Goal: Task Accomplishment & Management: Use online tool/utility

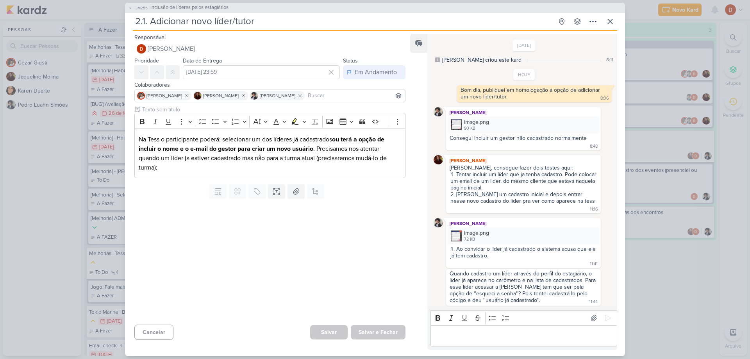
scroll to position [50, 0]
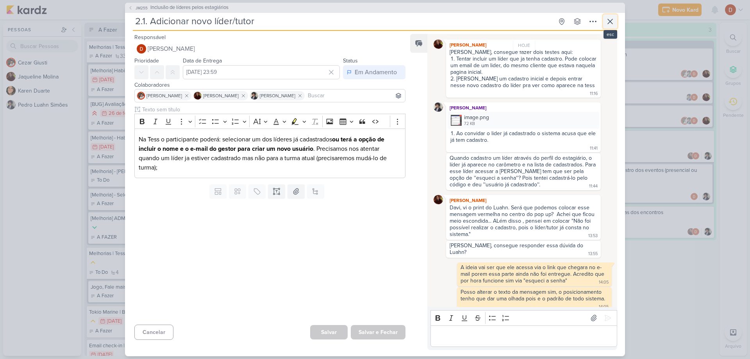
click at [612, 26] on button at bounding box center [610, 21] width 14 height 14
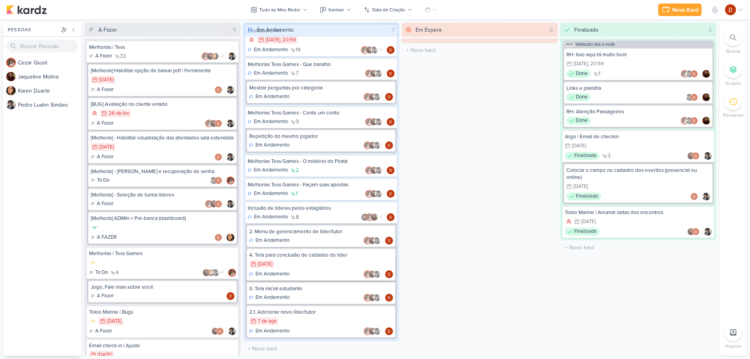
click at [300, 267] on div "9/8 [DATE]" at bounding box center [321, 264] width 144 height 9
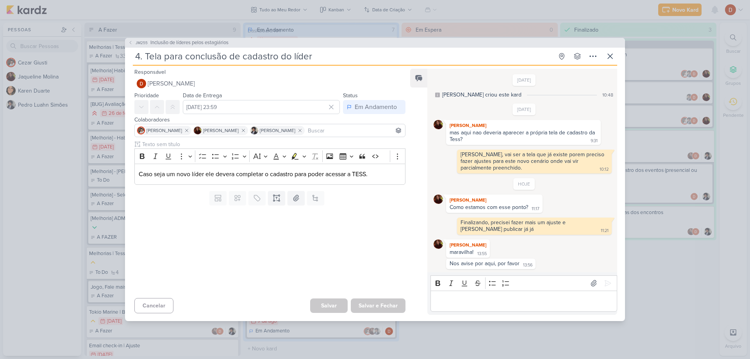
click at [504, 305] on p "Editor editing area: main" at bounding box center [524, 301] width 179 height 9
click at [608, 279] on button at bounding box center [608, 283] width 13 height 13
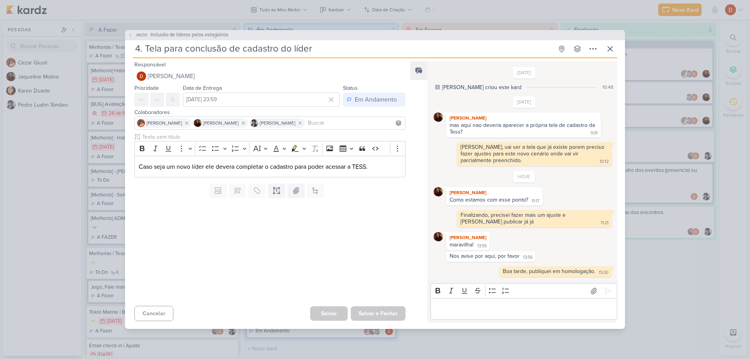
click at [482, 304] on p "Editor editing area: main" at bounding box center [524, 308] width 179 height 9
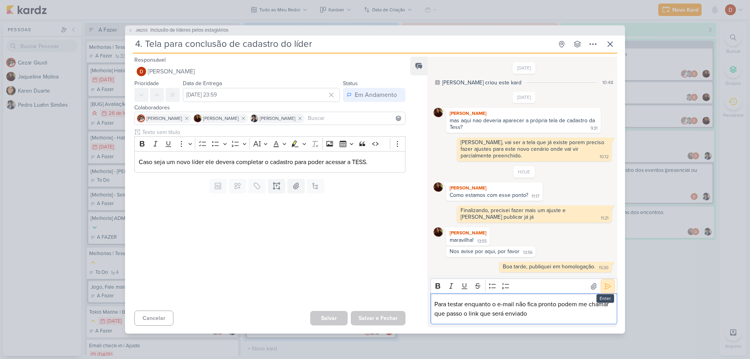
click at [604, 285] on icon at bounding box center [608, 287] width 8 height 8
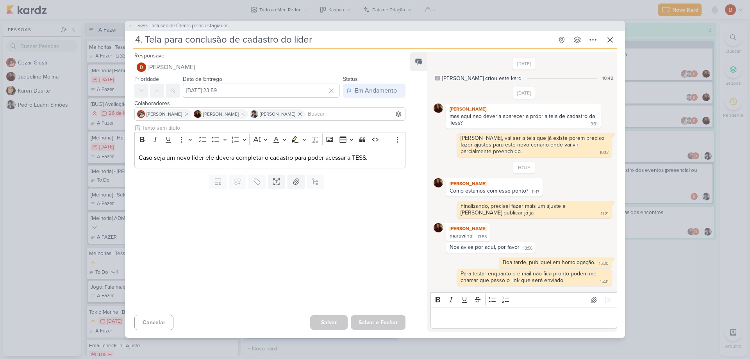
click at [132, 29] on button "JM255 Inclusão de líderes pelos estagiários" at bounding box center [178, 26] width 100 height 8
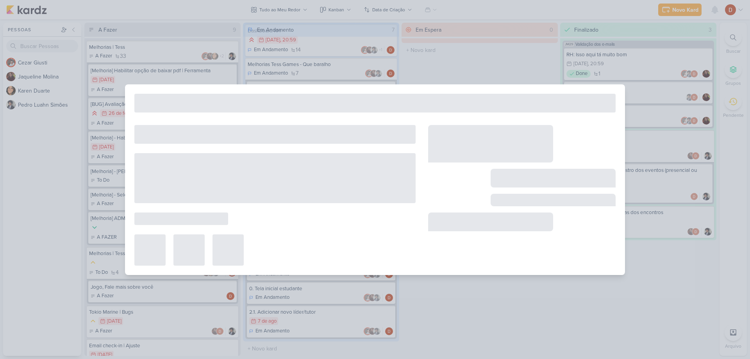
type input "Inclusão de líderes pelos estagiários"
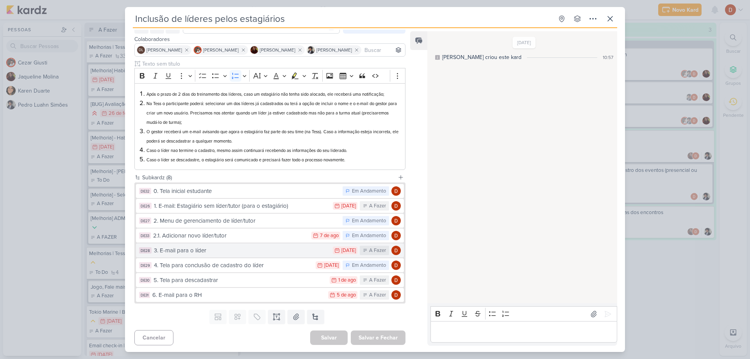
scroll to position [44, 0]
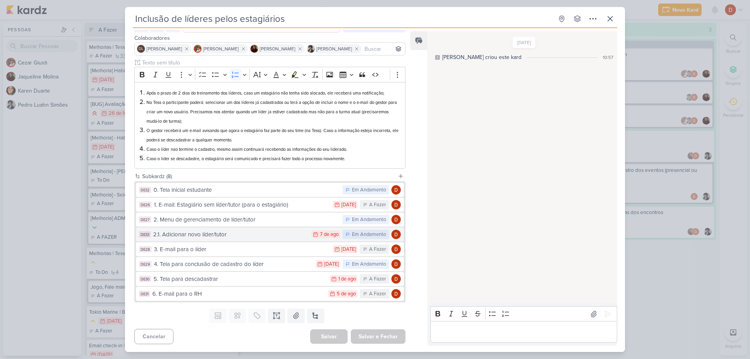
click at [225, 233] on div "2.1. Adicionar novo líder/tutor" at bounding box center [230, 234] width 154 height 9
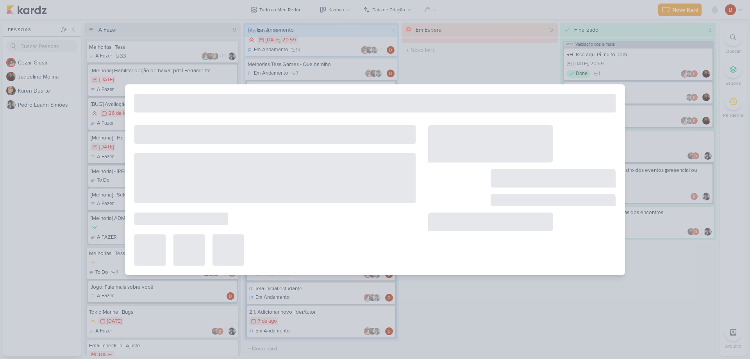
type input "2.1. Adicionar novo líder/tutor"
type input "[DATE] 23:59"
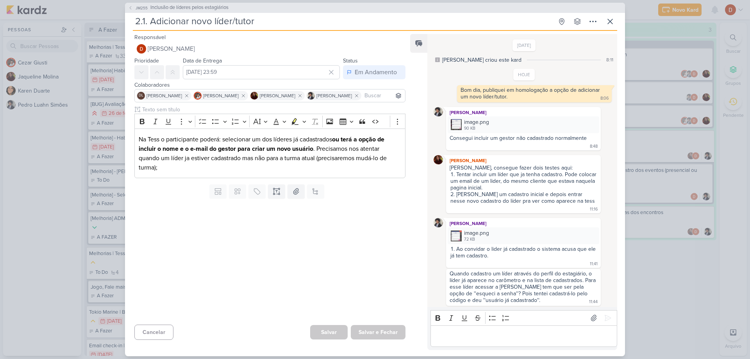
scroll to position [116, 0]
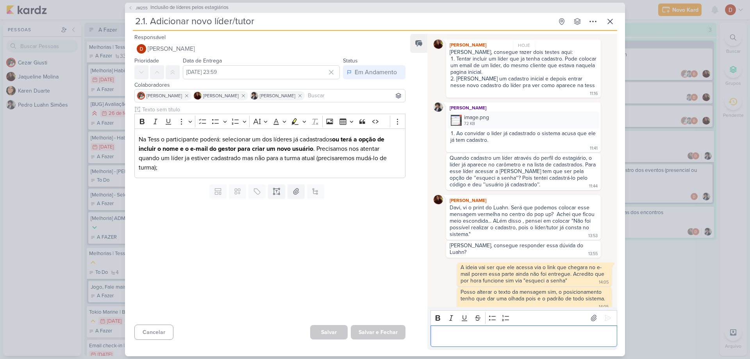
click at [482, 334] on p "Editor editing area: main" at bounding box center [524, 335] width 179 height 9
click at [134, 8] on button "JM255 Inclusão de líderes pelos estagiários" at bounding box center [178, 8] width 100 height 8
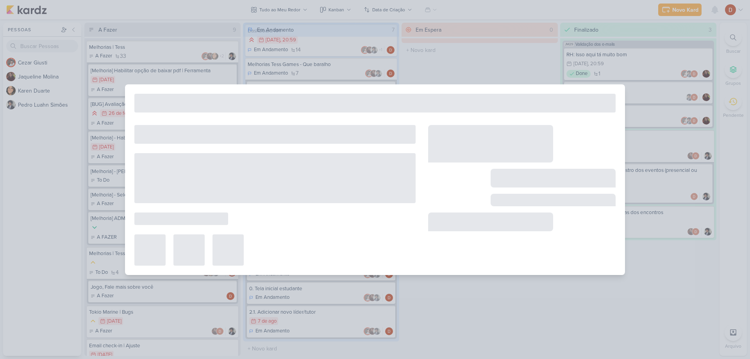
type input "Inclusão de líderes pelos estagiários"
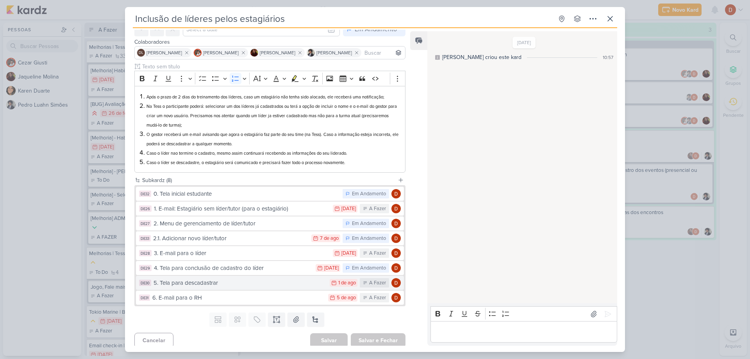
scroll to position [44, 0]
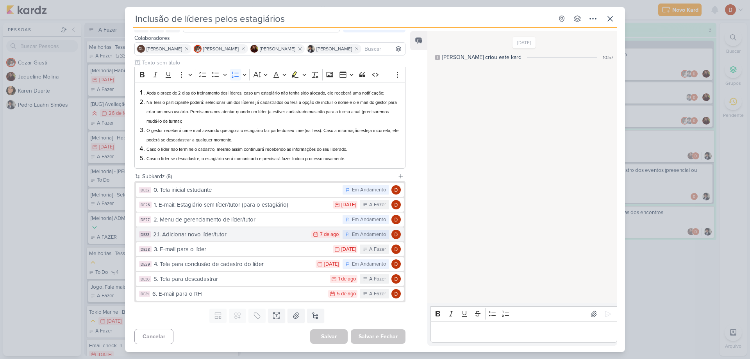
click at [219, 232] on div "2.1. Adicionar novo líder/tutor" at bounding box center [230, 234] width 154 height 9
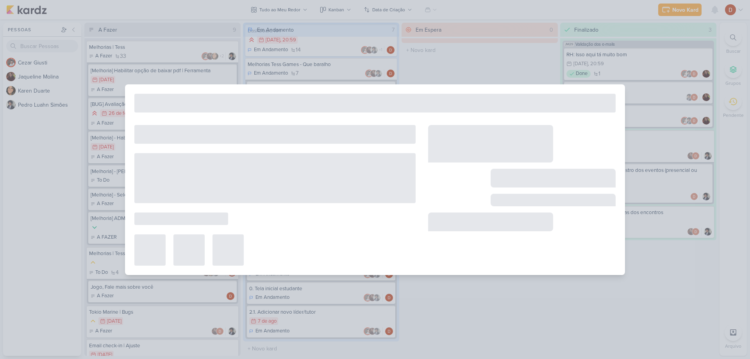
type input "2.1. Adicionar novo líder/tutor"
type input "[DATE] 23:59"
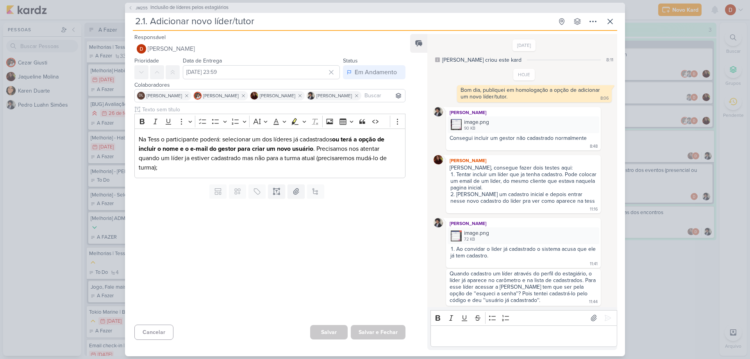
scroll to position [116, 0]
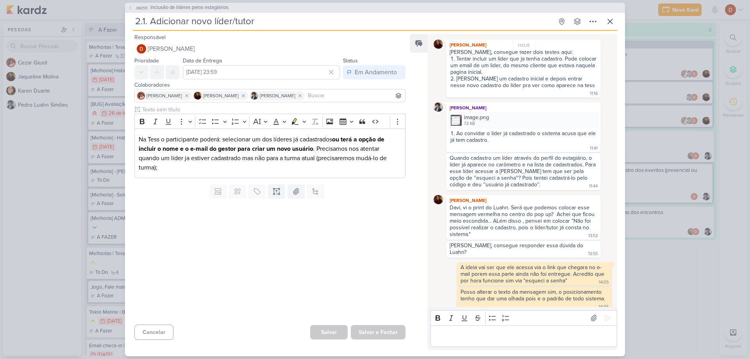
click at [469, 332] on p "Editor editing area: main" at bounding box center [524, 335] width 179 height 9
click at [600, 337] on p "Conforme falei na tarefa de "tela de conclusão de cadastro"" at bounding box center [524, 335] width 179 height 9
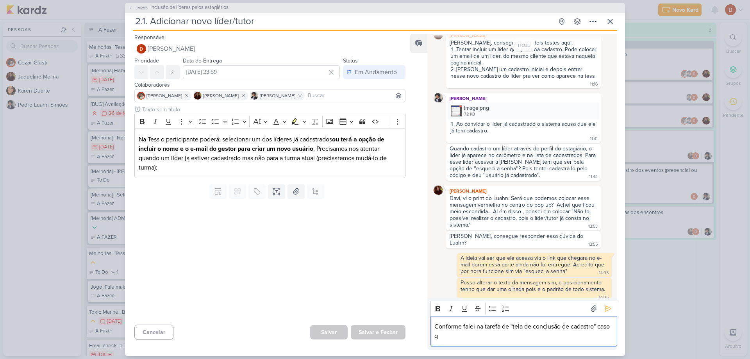
click at [600, 337] on p "Conforme falei na tarefa de "tela de conclusão de cadastro" caso q" at bounding box center [524, 331] width 179 height 19
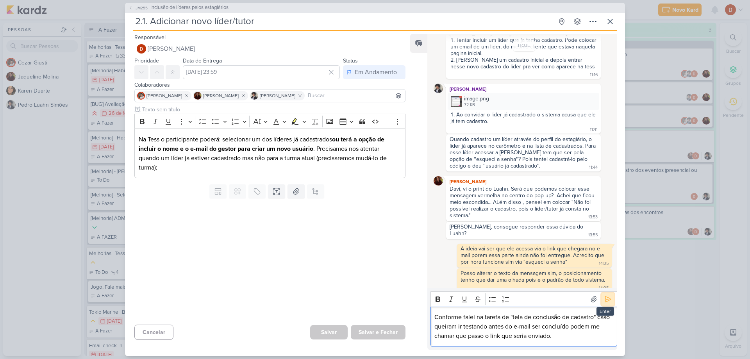
click at [604, 300] on icon at bounding box center [608, 299] width 8 height 8
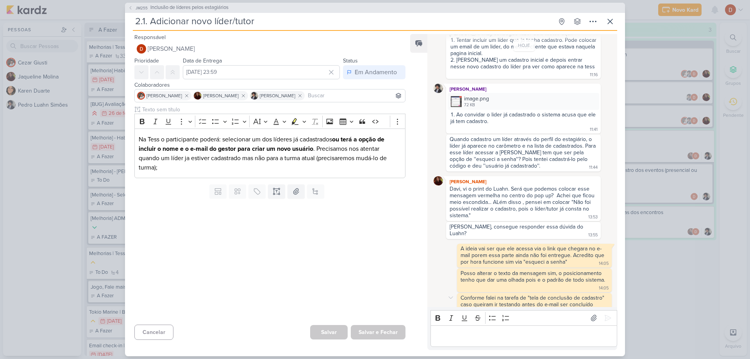
scroll to position [140, 0]
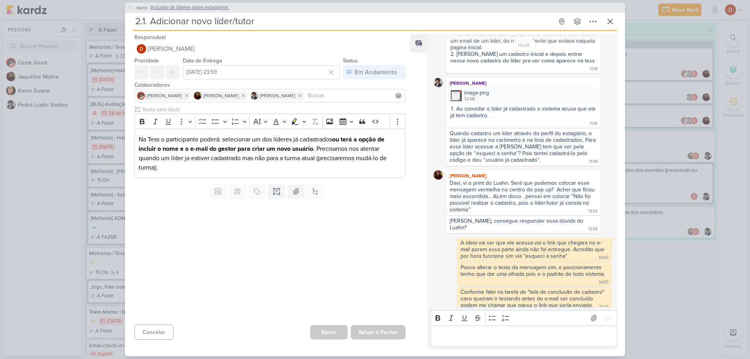
click at [131, 6] on icon at bounding box center [130, 7] width 5 height 5
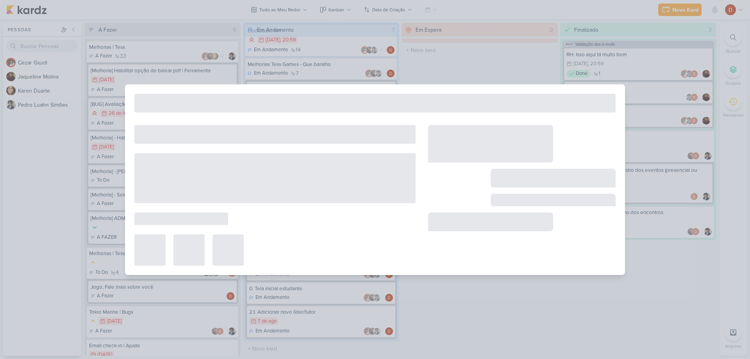
type input "Inclusão de líderes pelos estagiários"
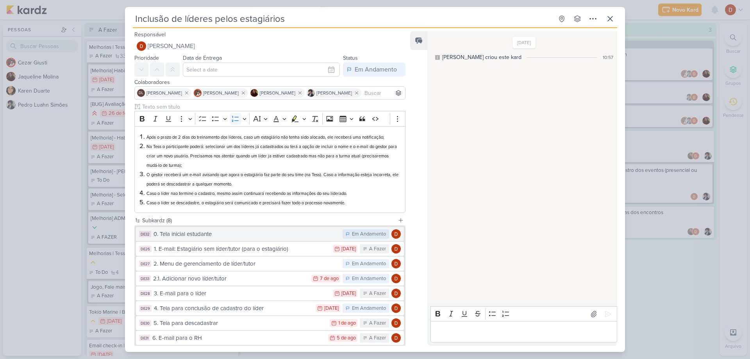
click at [172, 238] on div "0. Tela inicial estudante" at bounding box center [246, 234] width 185 height 9
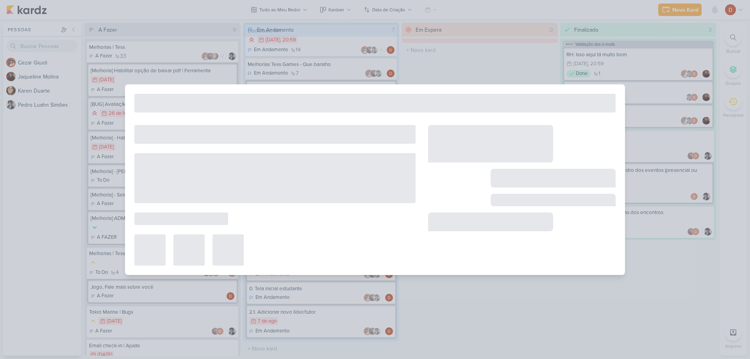
type input "0. Tela inicial estudante"
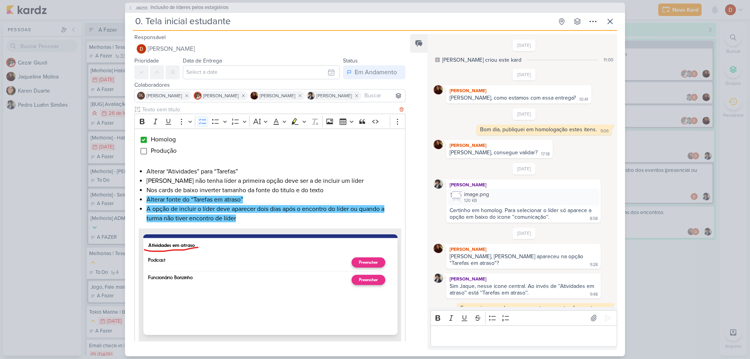
scroll to position [134, 0]
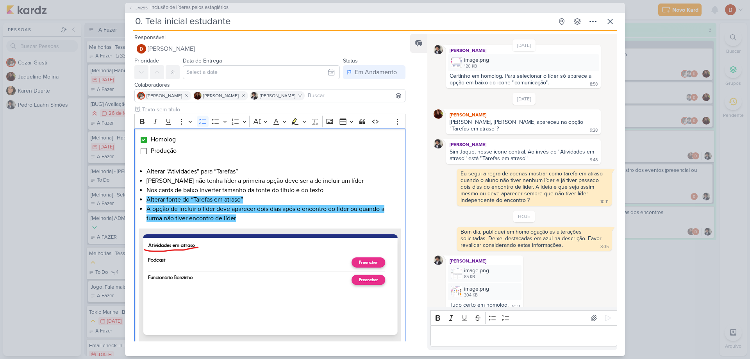
drag, startPoint x: 173, startPoint y: 149, endPoint x: 119, endPoint y: 135, distance: 55.7
click at [119, 135] on div "JM255 Inclusão de líderes pelos estagiários 0. Tela inicial estudante Criado po…" at bounding box center [375, 179] width 750 height 359
copy ul "Homolog Produção"
click at [133, 9] on button "JM255 Inclusão de líderes pelos estagiários" at bounding box center [178, 8] width 100 height 8
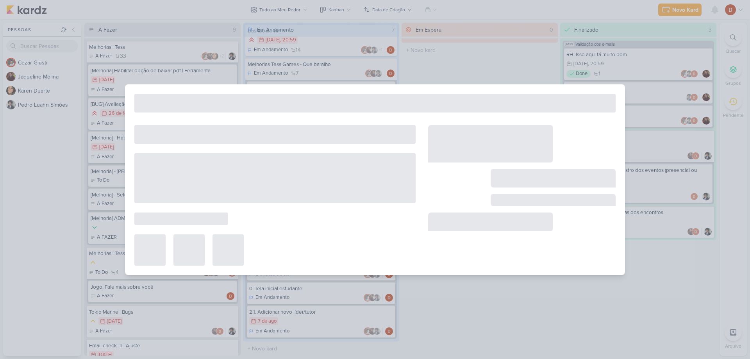
type input "Inclusão de líderes pelos estagiários"
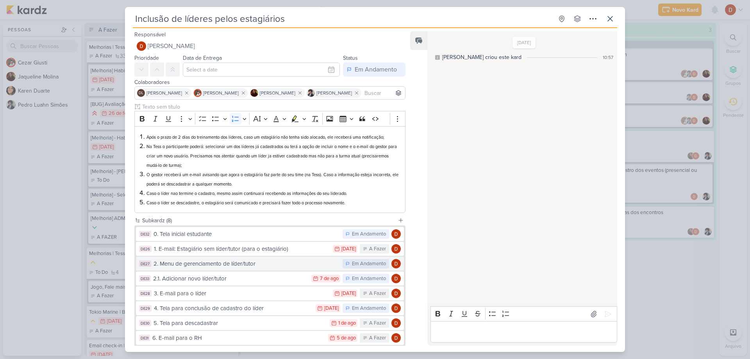
click at [197, 268] on div "2. Menu de gerenciamento de líder/tutor" at bounding box center [246, 264] width 185 height 9
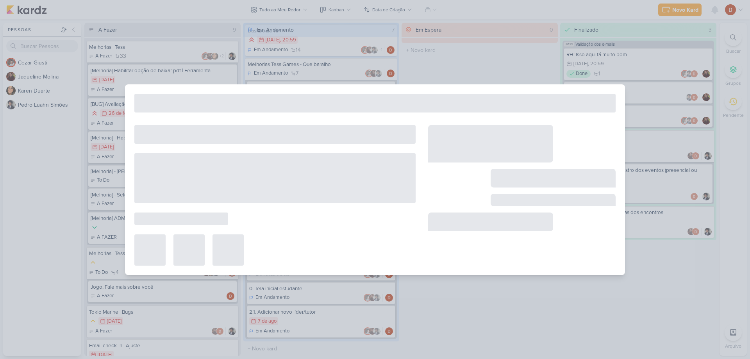
type input "2. Menu de gerenciamento de líder/tutor"
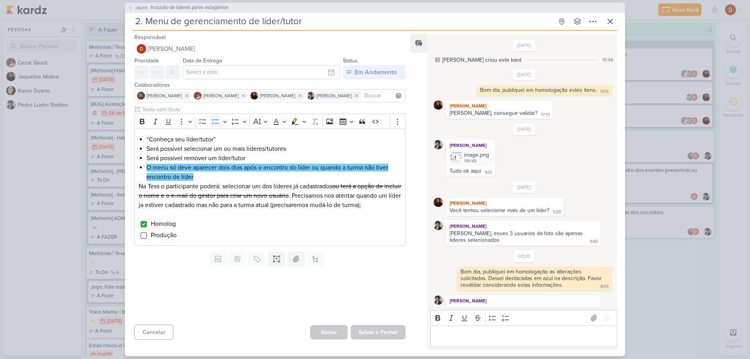
scroll to position [34, 0]
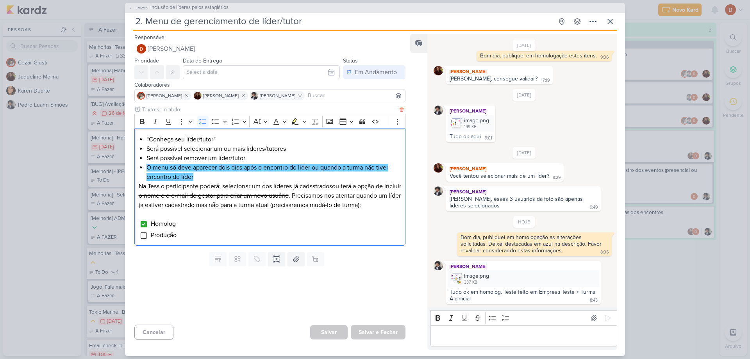
drag, startPoint x: 193, startPoint y: 233, endPoint x: 135, endPoint y: 224, distance: 58.5
click at [135, 224] on div "“Conheça seu líder/tutor” Será possível selecionar um ou mais lideres/tutores S…" at bounding box center [269, 187] width 271 height 117
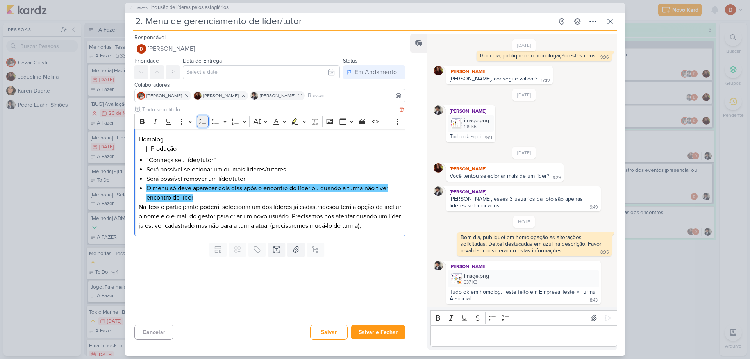
click at [200, 122] on icon "Editor toolbar" at bounding box center [203, 122] width 8 height 8
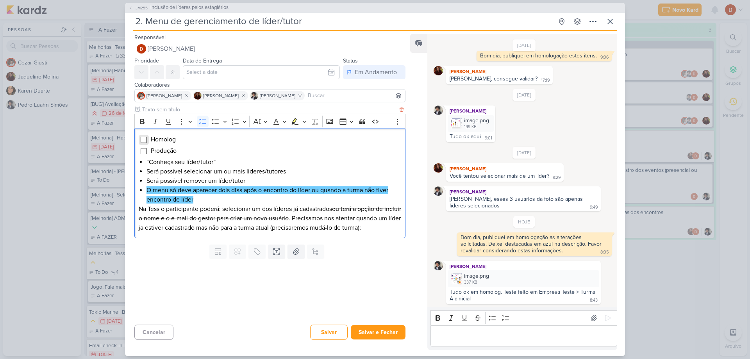
click at [144, 140] on input "Editor editing area: main" at bounding box center [144, 140] width 6 height 6
click at [184, 153] on li "Produção" at bounding box center [275, 150] width 251 height 9
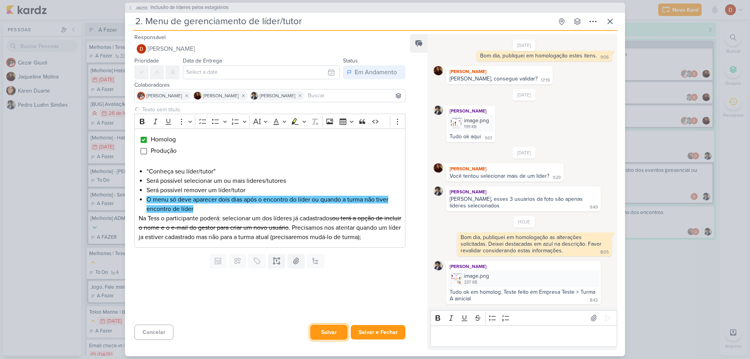
click at [331, 335] on button "Salvar" at bounding box center [329, 332] width 38 height 15
click at [143, 5] on span "JM255" at bounding box center [141, 8] width 14 height 6
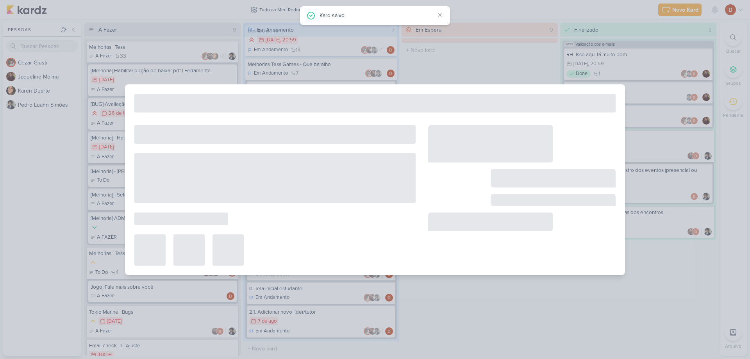
type input "Inclusão de líderes pelos estagiários"
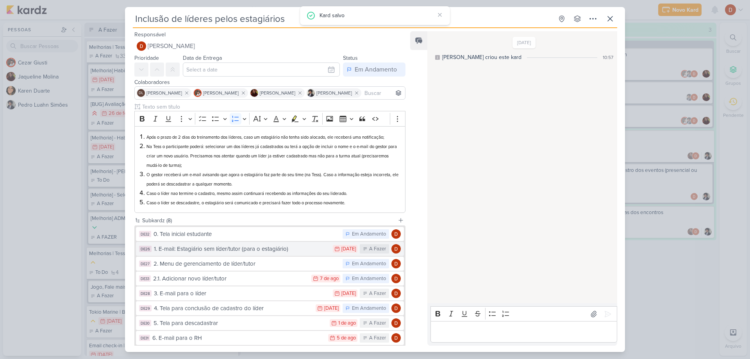
scroll to position [39, 0]
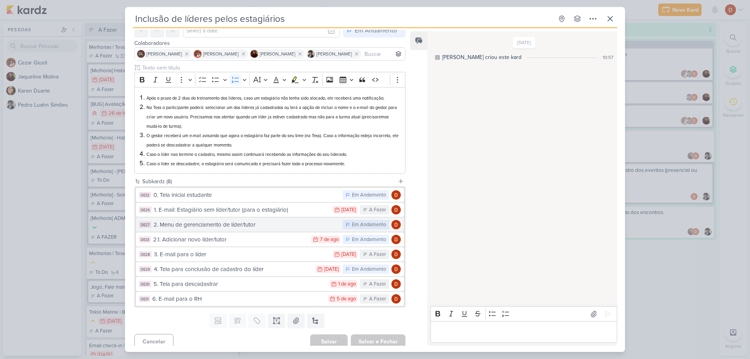
click at [178, 227] on div "2. Menu de gerenciamento de líder/tutor" at bounding box center [246, 224] width 185 height 9
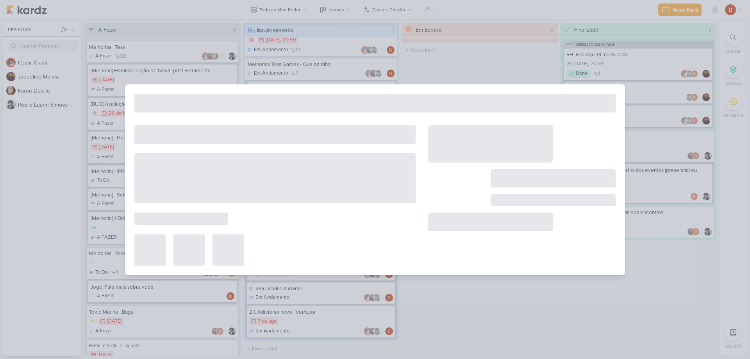
type input "2. Menu de gerenciamento de líder/tutor"
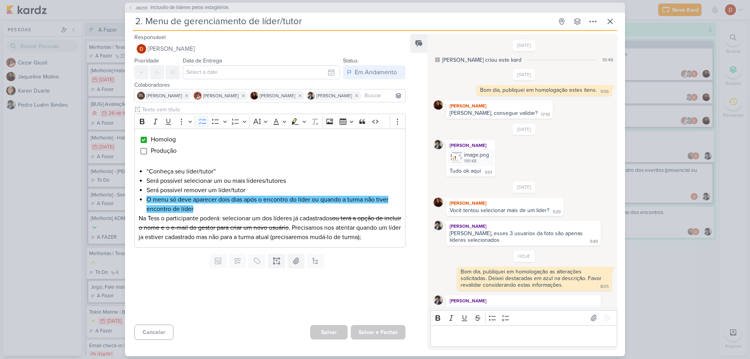
scroll to position [34, 0]
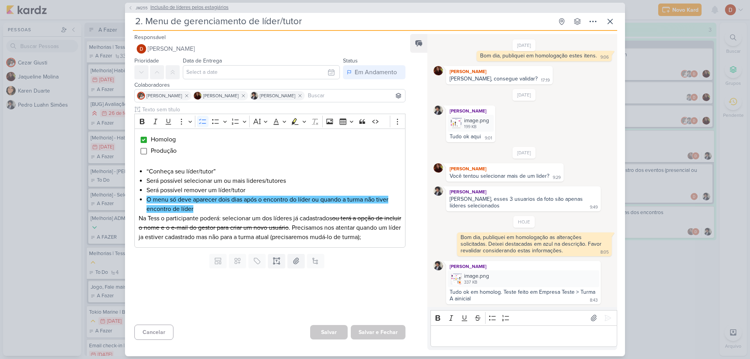
click at [140, 6] on span "JM255" at bounding box center [141, 8] width 14 height 6
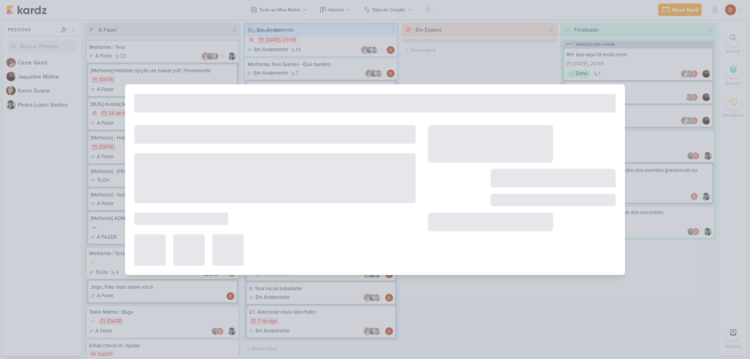
type input "Inclusão de líderes pelos estagiários"
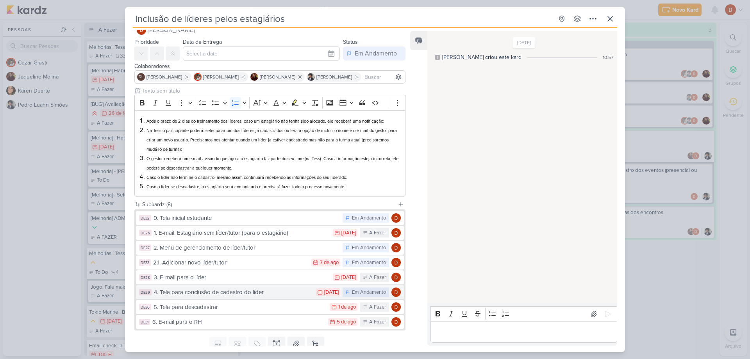
scroll to position [44, 0]
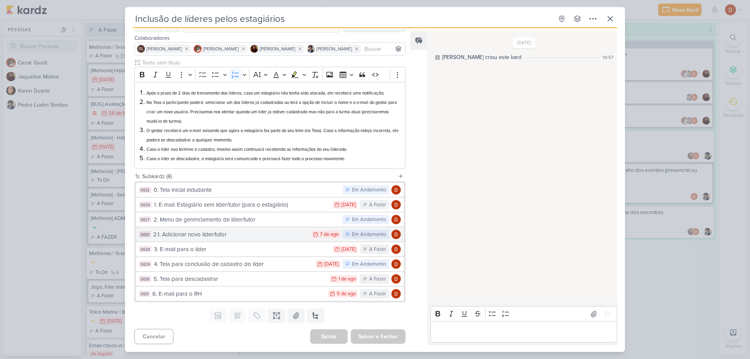
click at [193, 233] on div "2.1. Adicionar novo líder/tutor" at bounding box center [230, 234] width 154 height 9
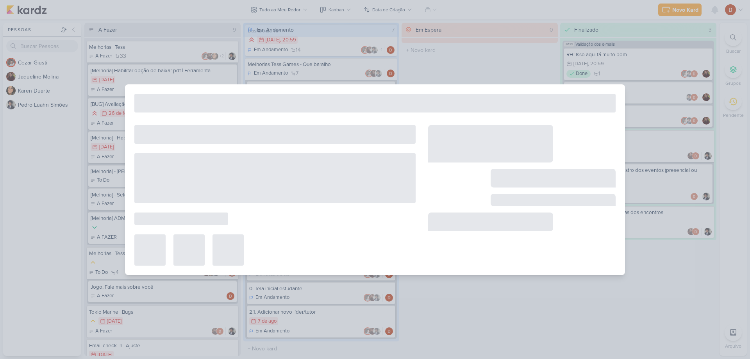
type input "2.1. Adicionar novo líder/tutor"
type input "[DATE] 23:59"
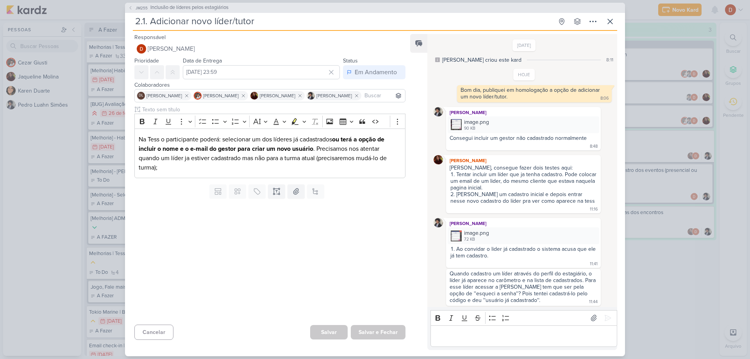
scroll to position [140, 0]
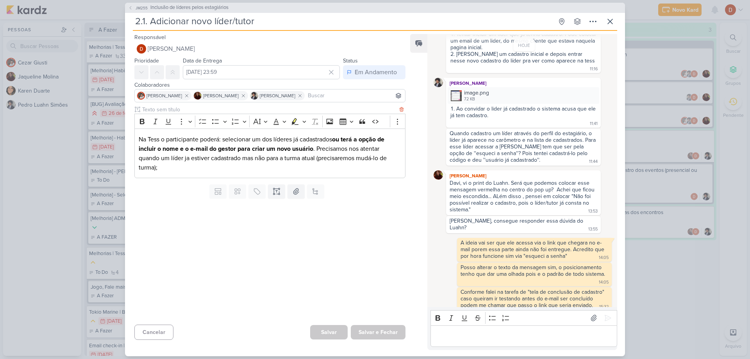
click at [139, 138] on p "Na Tess o participante poderá: selecionar um dos líderes já cadastrados ou terá…" at bounding box center [270, 154] width 263 height 38
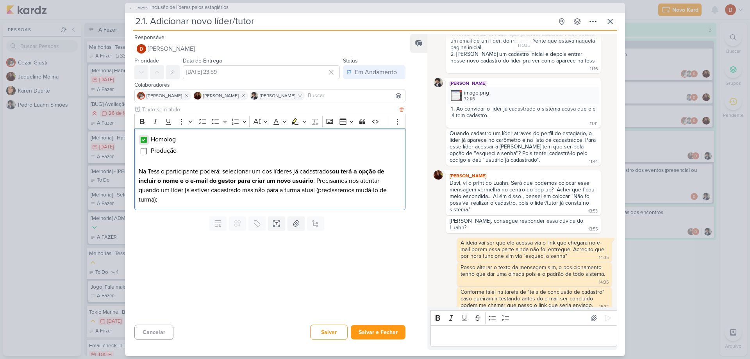
click at [143, 143] on input "Editor editing area: main" at bounding box center [144, 140] width 6 height 6
click at [319, 331] on button "Salvar" at bounding box center [329, 332] width 38 height 15
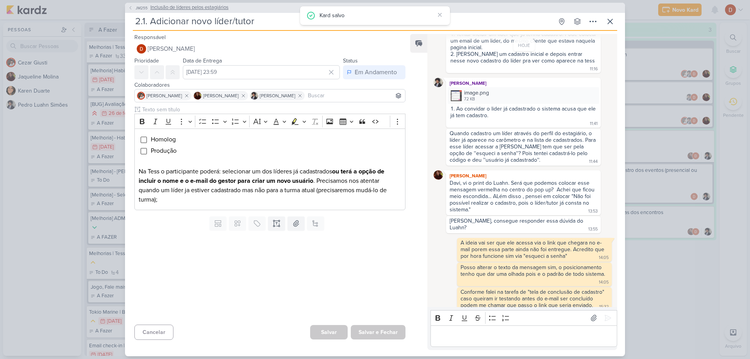
click at [141, 5] on span "JM255" at bounding box center [141, 8] width 14 height 6
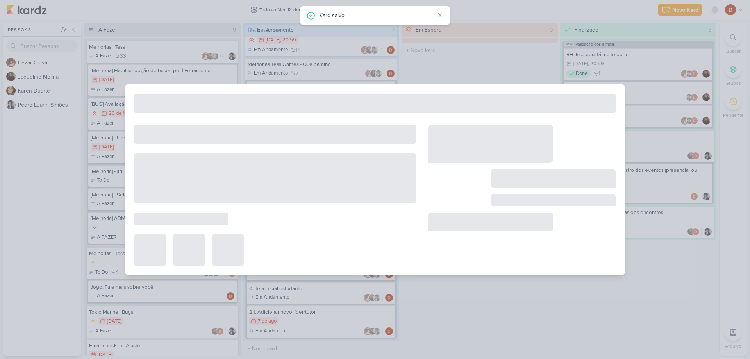
type input "Inclusão de líderes pelos estagiários"
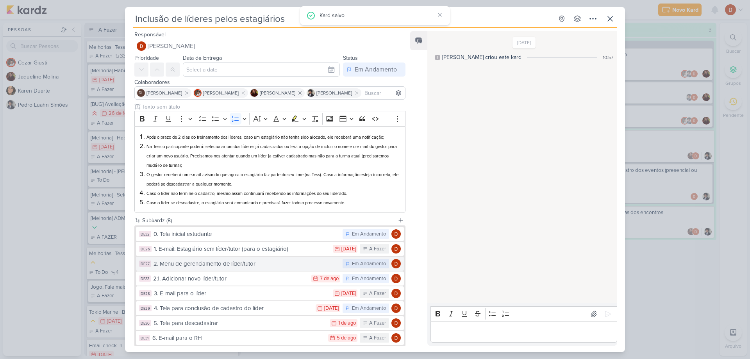
scroll to position [39, 0]
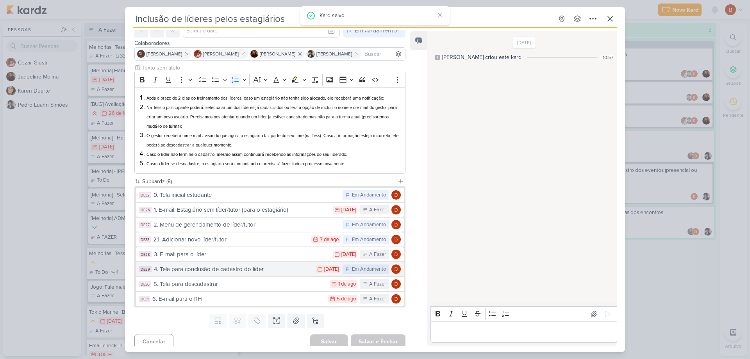
click at [203, 272] on div "4. Tela para conclusão de cadastro do líder" at bounding box center [233, 269] width 158 height 9
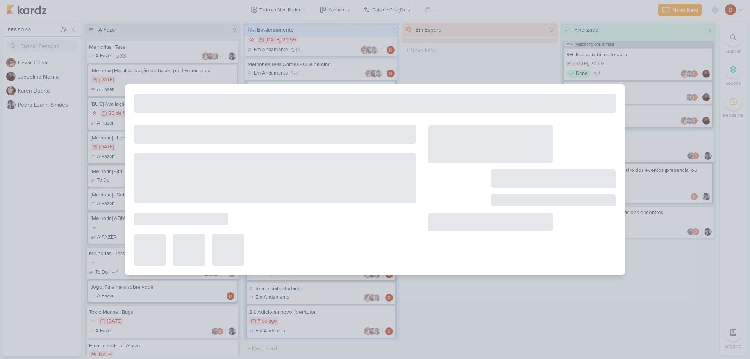
type input "4. Tela para conclusão de cadastro do líder"
type input "[DATE] 23:59"
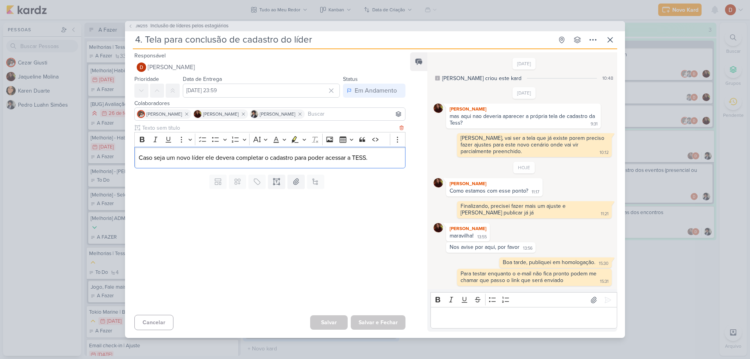
click at [141, 156] on p "Caso seja um novo líder ele devera completar o cadastro para poder acessar a TE…" at bounding box center [270, 157] width 263 height 9
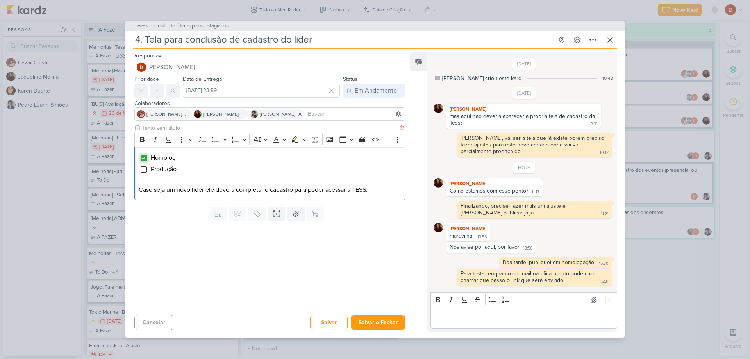
click at [146, 158] on input "Editor editing area: main" at bounding box center [144, 158] width 6 height 6
click at [337, 321] on button "Salvar" at bounding box center [329, 322] width 38 height 15
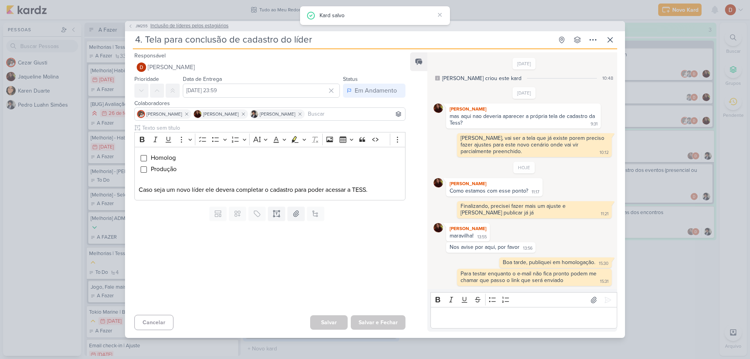
click at [134, 27] on span "JM255" at bounding box center [141, 26] width 14 height 6
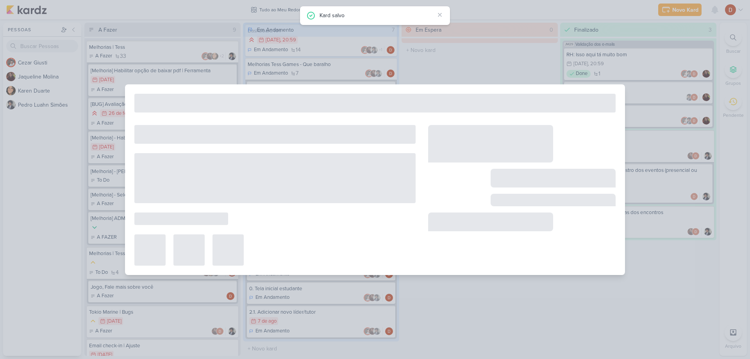
type input "Inclusão de líderes pelos estagiários"
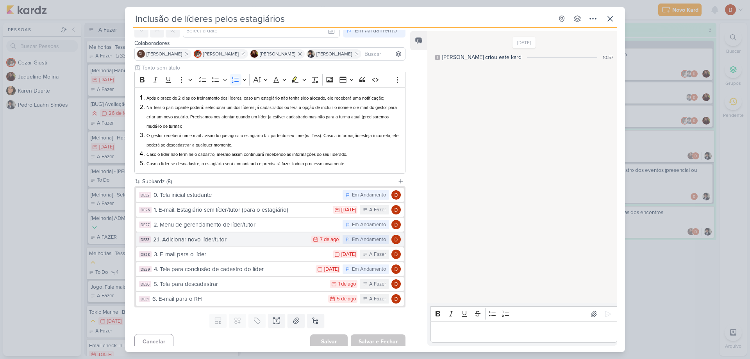
click at [224, 243] on div "2.1. Adicionar novo líder/tutor" at bounding box center [230, 239] width 154 height 9
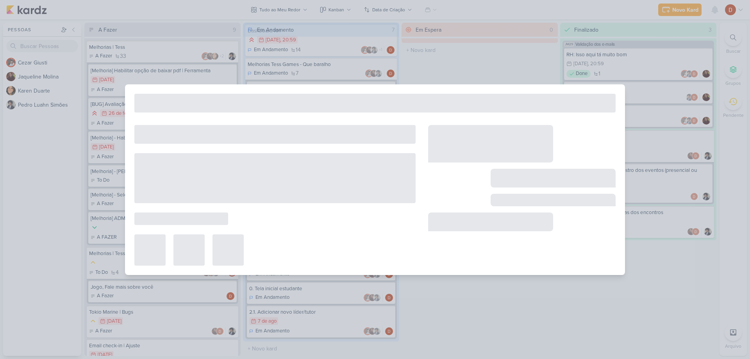
type input "2.1. Adicionar novo líder/tutor"
type input "[DATE] 23:59"
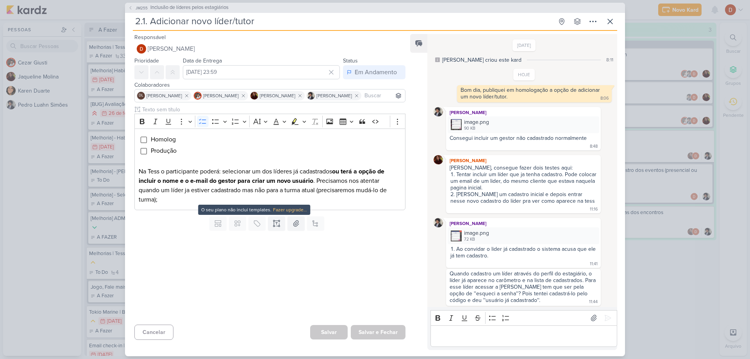
scroll to position [140, 0]
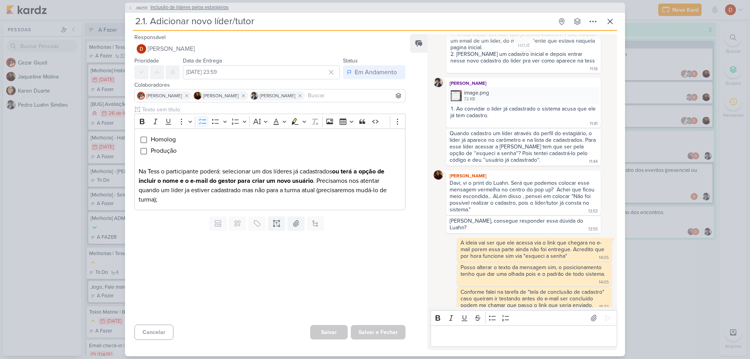
click at [138, 7] on span "JM255" at bounding box center [141, 8] width 14 height 6
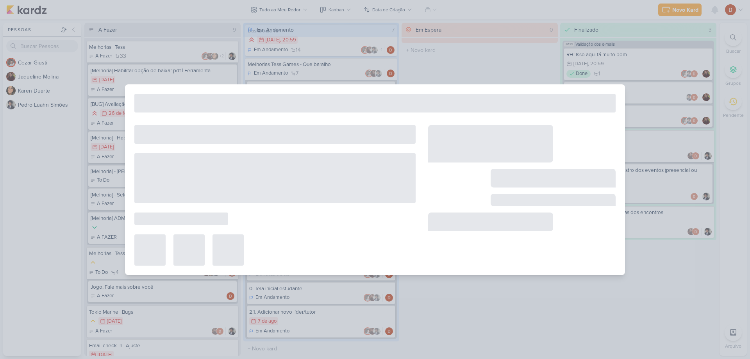
type input "Inclusão de líderes pelos estagiários"
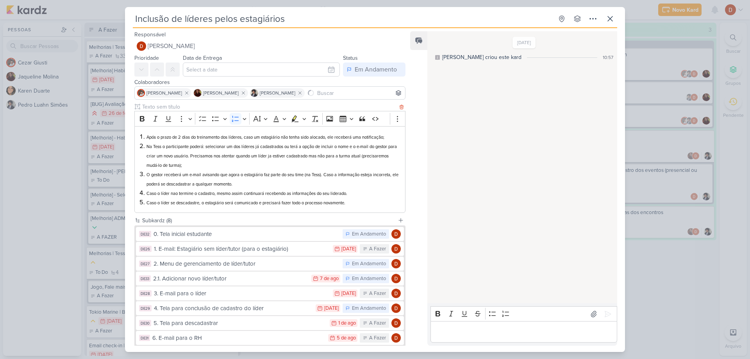
scroll to position [39, 0]
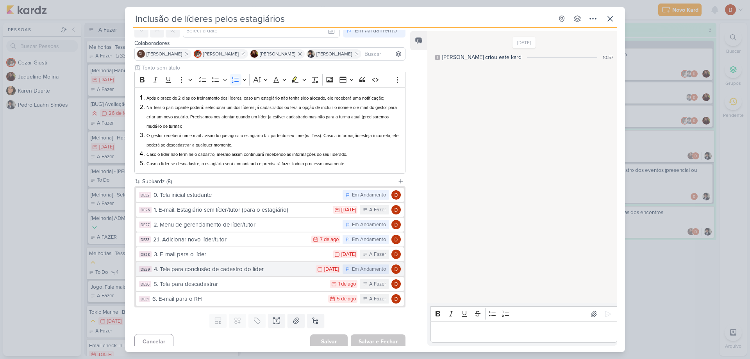
click at [184, 269] on div "4. Tela para conclusão de cadastro do líder" at bounding box center [233, 269] width 158 height 9
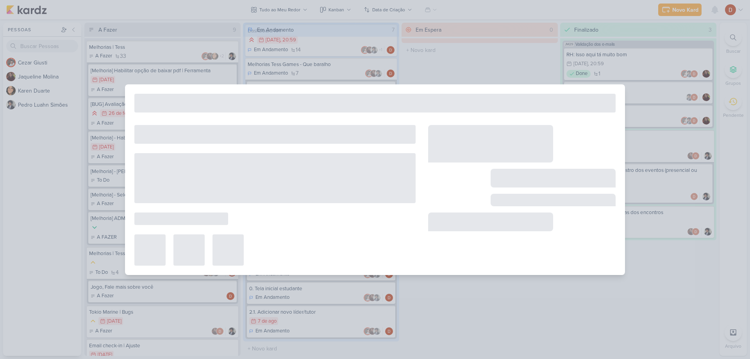
type input "4. Tela para conclusão de cadastro do líder"
type input "[DATE] 23:59"
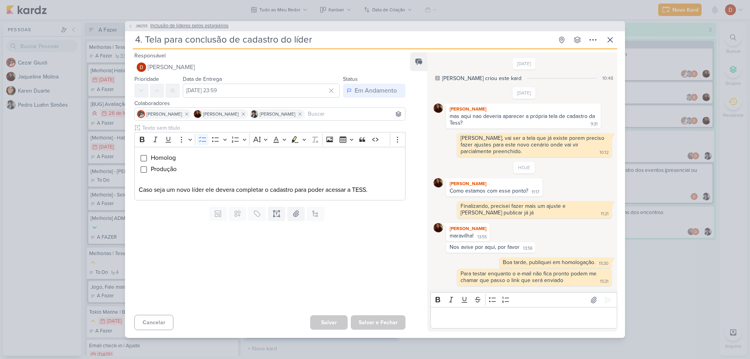
click at [137, 25] on span "JM255" at bounding box center [141, 26] width 14 height 6
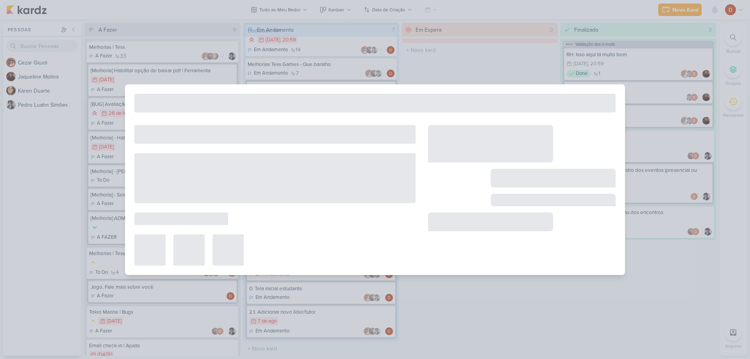
type input "Inclusão de líderes pelos estagiários"
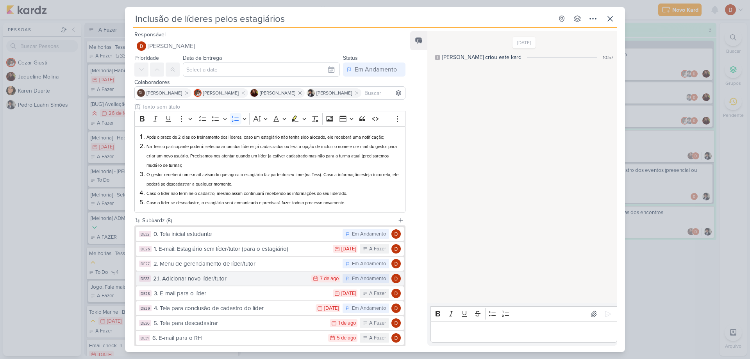
click at [194, 279] on div "2.1. Adicionar novo líder/tutor" at bounding box center [230, 278] width 154 height 9
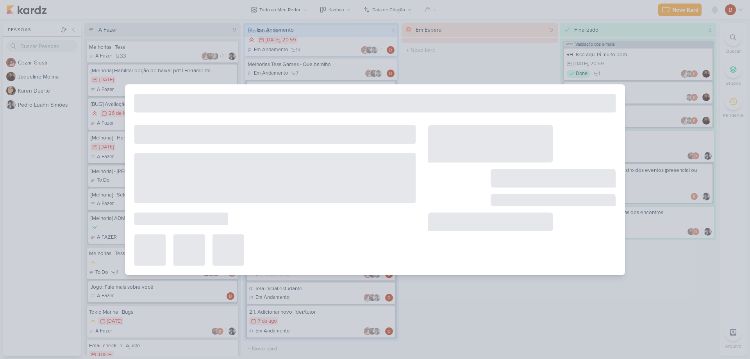
type input "2.1. Adicionar novo líder/tutor"
type input "[DATE] 23:59"
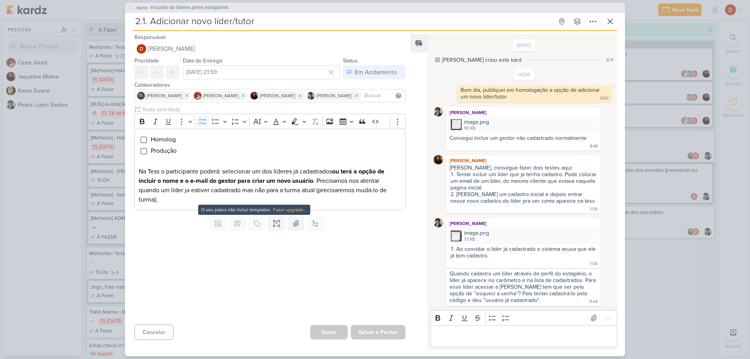
scroll to position [140, 0]
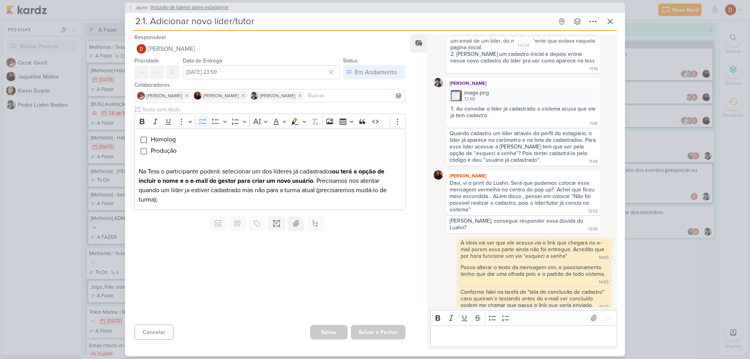
click at [130, 8] on icon at bounding box center [131, 7] width 2 height 3
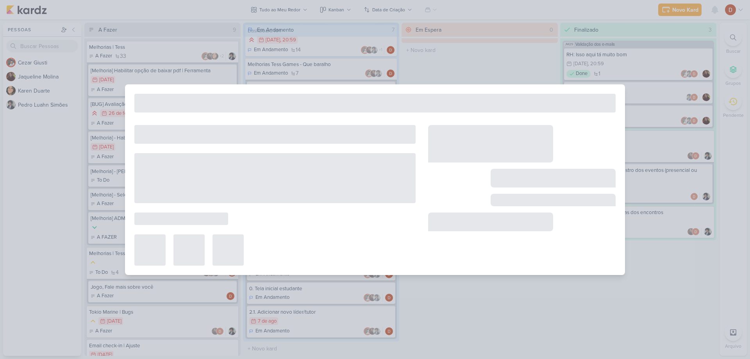
type input "Inclusão de líderes pelos estagiários"
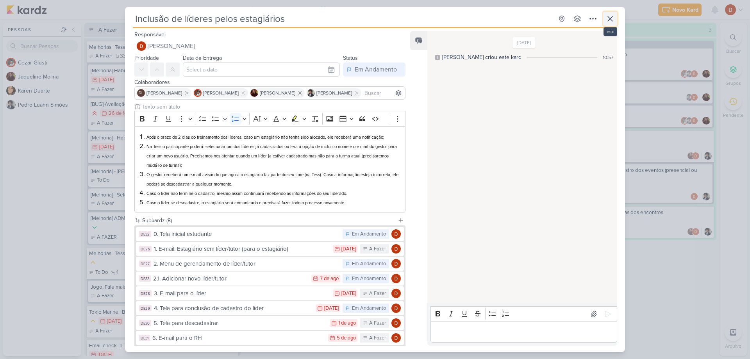
click at [609, 21] on icon at bounding box center [610, 18] width 9 height 9
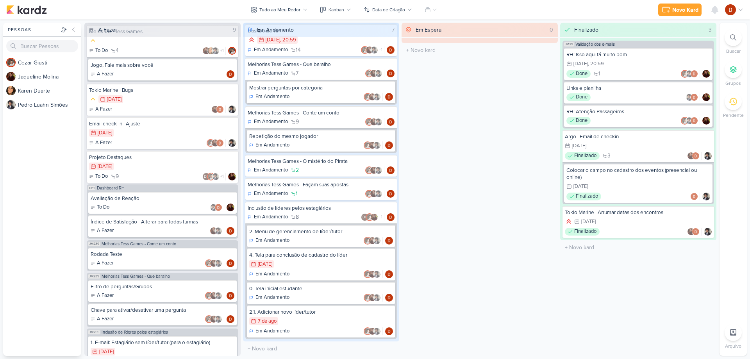
scroll to position [204, 0]
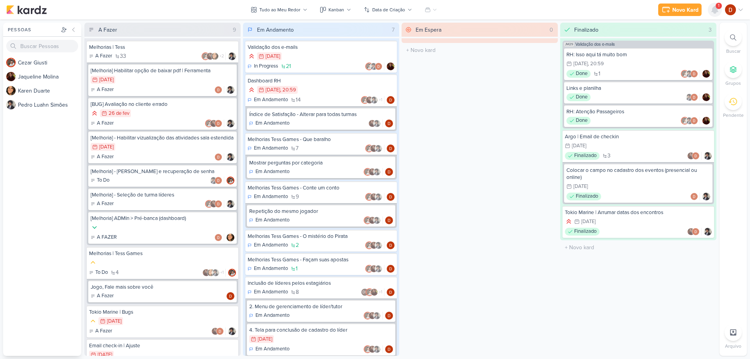
click at [714, 6] on icon at bounding box center [715, 9] width 9 height 9
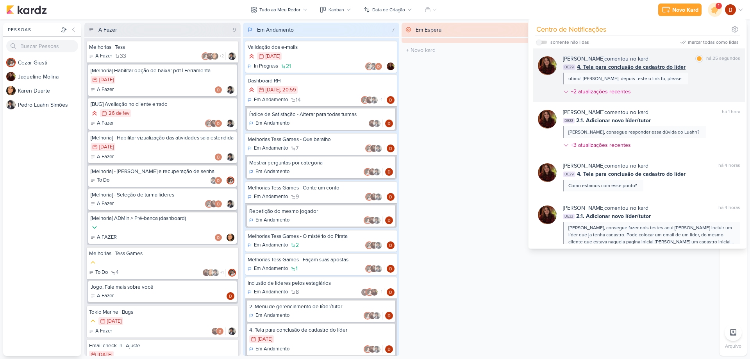
click at [658, 84] on div "otimo! [PERSON_NAME], depois teste o link tb, please" at bounding box center [625, 79] width 125 height 12
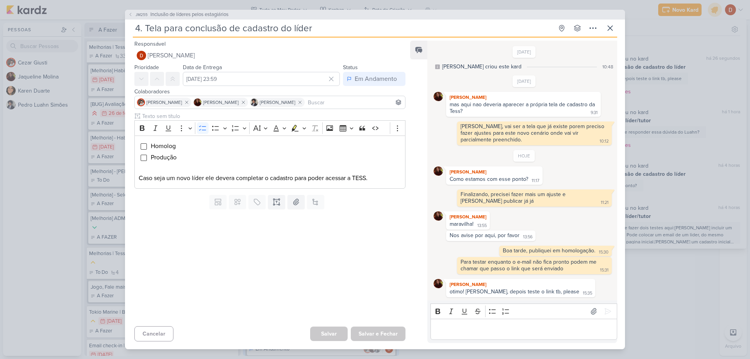
click at [483, 332] on p "Editor editing area: main" at bounding box center [524, 329] width 179 height 9
click at [131, 14] on icon at bounding box center [130, 14] width 5 height 5
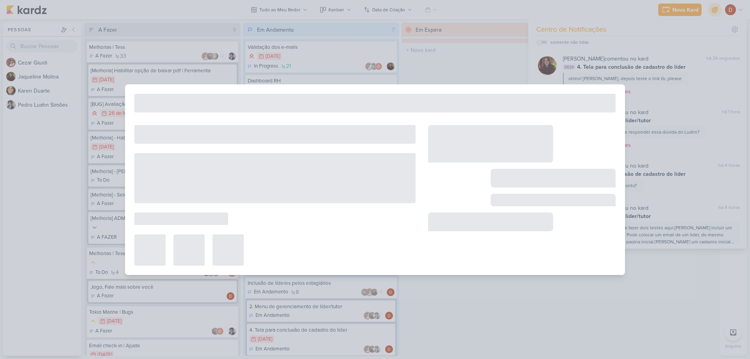
type input "Inclusão de líderes pelos estagiários"
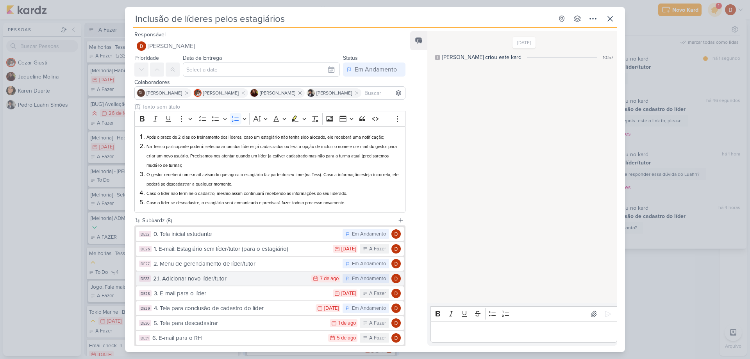
click at [231, 278] on div "2.1. Adicionar novo líder/tutor" at bounding box center [230, 278] width 154 height 9
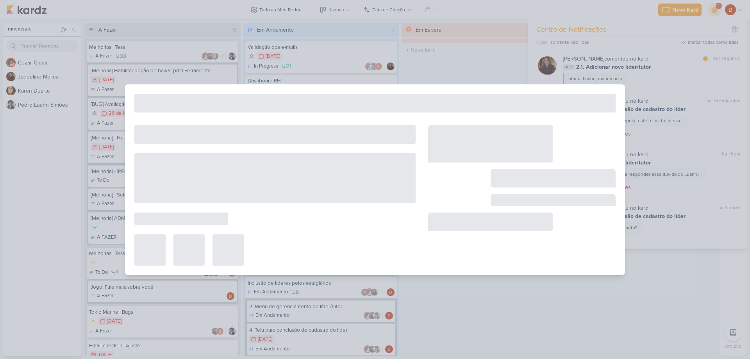
type input "2.1. Adicionar novo líder/tutor"
type input "[DATE] 23:59"
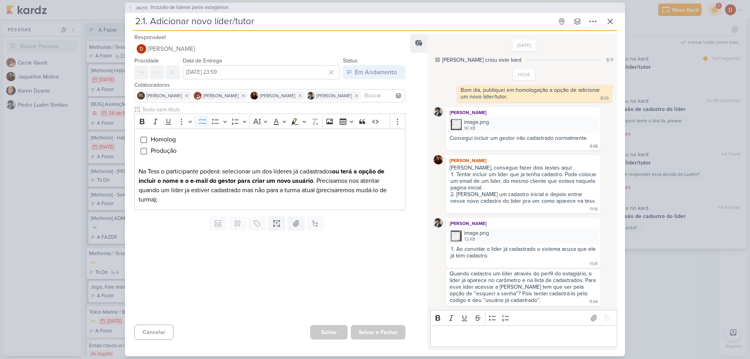
scroll to position [163, 0]
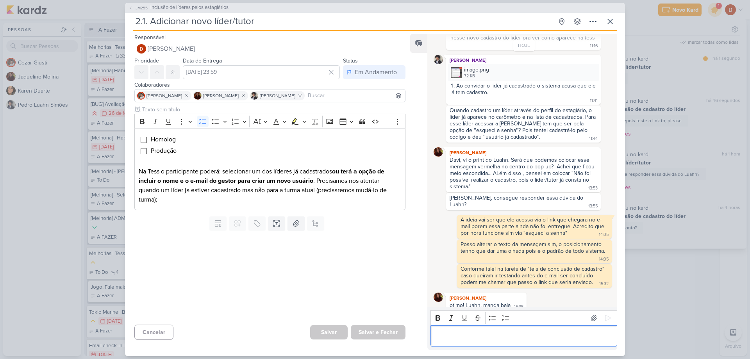
click at [466, 337] on p "Editor editing area: main" at bounding box center [524, 335] width 179 height 9
click at [474, 339] on p "Editor editing area: main" at bounding box center [524, 335] width 179 height 9
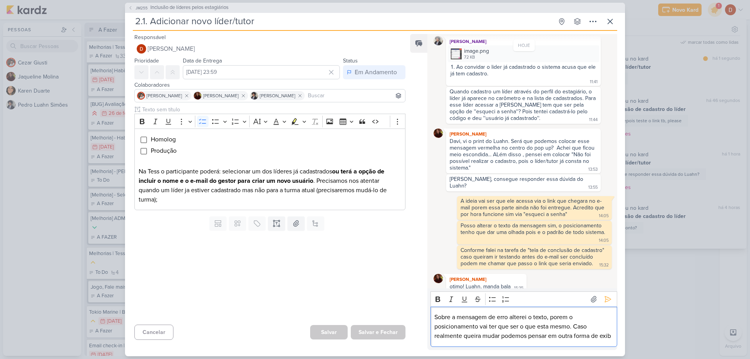
scroll to position [192, 0]
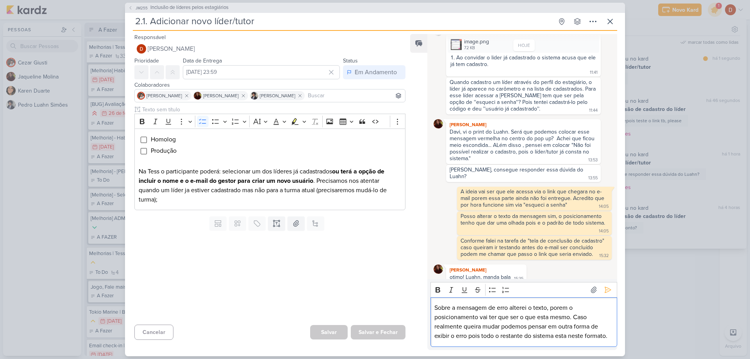
click at [491, 314] on p "Sobre a mensagem de erro alterei o texto, porem o posicionamento vai ter que se…" at bounding box center [524, 322] width 179 height 38
click at [544, 317] on p "Sobre a mensagem de erro alterei o texto, porem o posicionamento vai ter que se…" at bounding box center [524, 322] width 179 height 38
click at [607, 317] on p "Sobre a mensagem de erro alterei o texto, porem o posicionamento vai ter que se…" at bounding box center [524, 322] width 179 height 38
drag, startPoint x: 453, startPoint y: 324, endPoint x: 536, endPoint y: 327, distance: 82.9
click at [536, 327] on p "Sobre a mensagem de erro alterei o texto, porem o posicionamento vai ter que se…" at bounding box center [524, 322] width 179 height 38
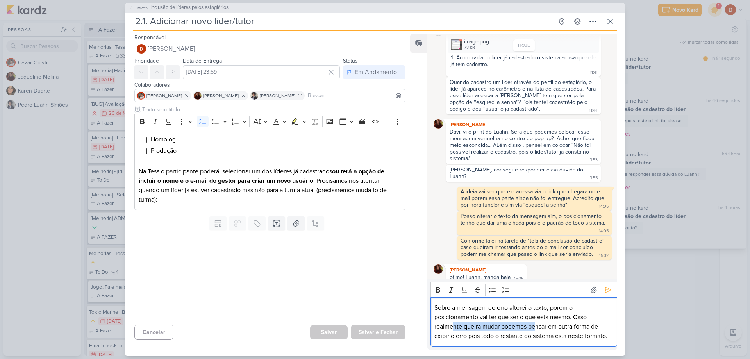
click at [536, 327] on p "Sobre a mensagem de erro alterei o texto, porem o posicionamento vai ter que se…" at bounding box center [524, 322] width 179 height 38
drag, startPoint x: 559, startPoint y: 338, endPoint x: 560, endPoint y: 324, distance: 13.7
click at [560, 324] on p "Sobre a mensagem de erro alterei o texto, porem o posicionamento vai ter que se…" at bounding box center [524, 322] width 179 height 38
drag, startPoint x: 510, startPoint y: 331, endPoint x: 525, endPoint y: 340, distance: 17.2
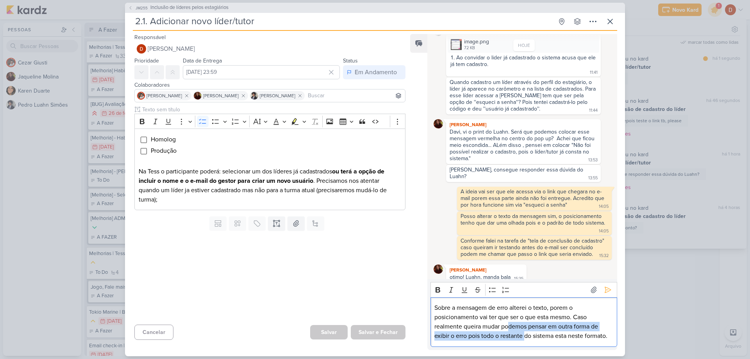
click at [525, 340] on p "Sobre a mensagem de erro alterei o texto, porem o posicionamento vai ter que se…" at bounding box center [524, 322] width 179 height 38
drag, startPoint x: 573, startPoint y: 336, endPoint x: 563, endPoint y: 319, distance: 19.4
click at [563, 319] on p "Sobre a mensagem de erro alterei o texto, porem o posicionamento vai ter que se…" at bounding box center [524, 322] width 179 height 38
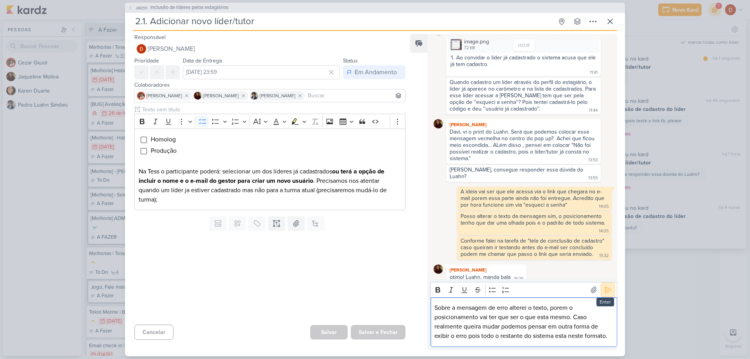
click at [606, 288] on icon at bounding box center [608, 290] width 6 height 6
click at [542, 317] on p "Sobre a mensagem de erro alterei o texto, porem o posicionamento vai ter que se…" at bounding box center [524, 322] width 179 height 38
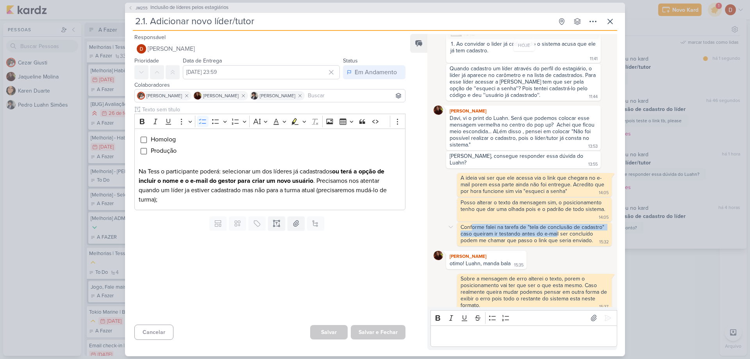
drag, startPoint x: 473, startPoint y: 221, endPoint x: 557, endPoint y: 228, distance: 83.5
click at [557, 228] on div "Conforme falei na tarefa de "tela de conclusão de cadastro" caso queiram ir tes…" at bounding box center [533, 234] width 145 height 20
drag, startPoint x: 558, startPoint y: 234, endPoint x: 543, endPoint y: 222, distance: 19.5
click at [543, 224] on div "Conforme falei na tarefa de "tela de conclusão de cadastro" caso queiram ir tes…" at bounding box center [533, 234] width 145 height 20
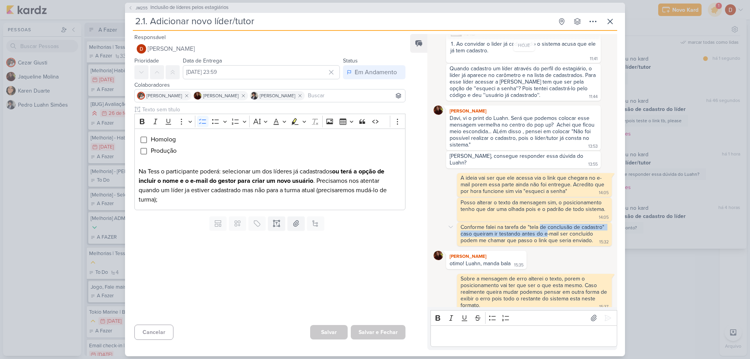
drag, startPoint x: 541, startPoint y: 220, endPoint x: 547, endPoint y: 228, distance: 10.3
click at [547, 228] on div "Conforme falei na tarefa de "tela de conclusão de cadastro" caso queiram ir tes…" at bounding box center [533, 234] width 145 height 20
click at [547, 236] on div "Conforme falei na tarefa de "tela de conclusão de cadastro" caso queiram ir tes…" at bounding box center [533, 234] width 145 height 20
drag, startPoint x: 526, startPoint y: 272, endPoint x: 532, endPoint y: 282, distance: 12.3
click at [532, 282] on div "Sobre a mensagem de erro alterei o texto, porem o posicionamento vai ter que se…" at bounding box center [535, 292] width 148 height 33
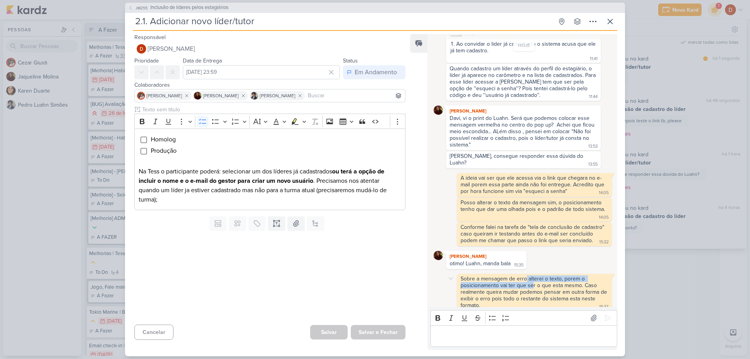
click at [532, 282] on div "Sobre a mensagem de erro alterei o texto, porem o posicionamento vai ter que se…" at bounding box center [535, 292] width 148 height 33
drag, startPoint x: 523, startPoint y: 303, endPoint x: 518, endPoint y: 274, distance: 28.7
click at [518, 276] on div "Sobre a mensagem de erro alterei o texto, porem o posicionamento vai ter que se…" at bounding box center [535, 293] width 152 height 34
click at [518, 276] on div "Sobre a mensagem de erro alterei o texto, porem o posicionamento vai ter que se…" at bounding box center [535, 292] width 148 height 33
drag, startPoint x: 516, startPoint y: 270, endPoint x: 526, endPoint y: 281, distance: 14.4
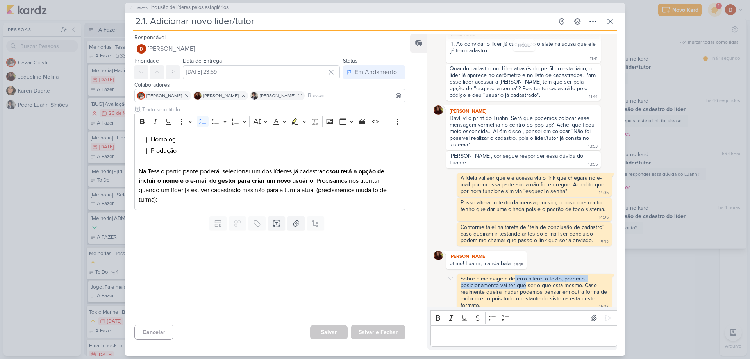
click at [526, 281] on div "Sobre a mensagem de erro alterei o texto, porem o posicionamento vai ter que se…" at bounding box center [535, 292] width 148 height 33
drag, startPoint x: 524, startPoint y: 301, endPoint x: 511, endPoint y: 284, distance: 20.9
click at [511, 284] on div "Sobre a mensagem de erro alterei o texto, porem o posicionamento vai ter que se…" at bounding box center [535, 293] width 152 height 34
click at [511, 284] on div "Sobre a mensagem de erro alterei o texto, porem o posicionamento vai ter que se…" at bounding box center [535, 292] width 148 height 33
drag, startPoint x: 476, startPoint y: 285, endPoint x: 487, endPoint y: 289, distance: 11.3
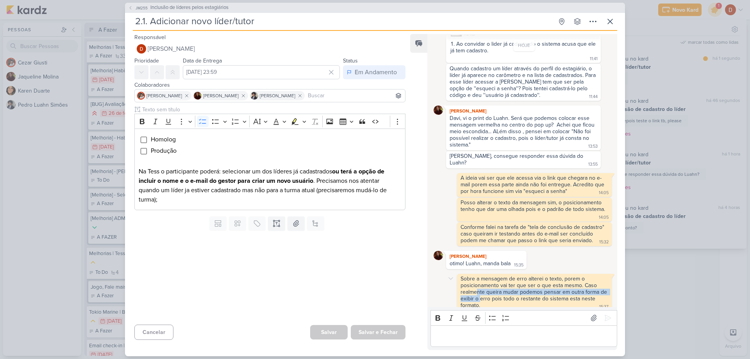
click at [487, 289] on div "Sobre a mensagem de erro alterei o texto, porem o posicionamento vai ter que se…" at bounding box center [535, 292] width 148 height 33
drag, startPoint x: 489, startPoint y: 303, endPoint x: 482, endPoint y: 284, distance: 20.3
click at [482, 284] on div "Sobre a mensagem de erro alterei o texto, porem o posicionamento vai ter que se…" at bounding box center [535, 293] width 152 height 34
click at [479, 277] on div "Sobre a mensagem de erro alterei o texto, porem o posicionamento vai ter que se…" at bounding box center [535, 292] width 148 height 33
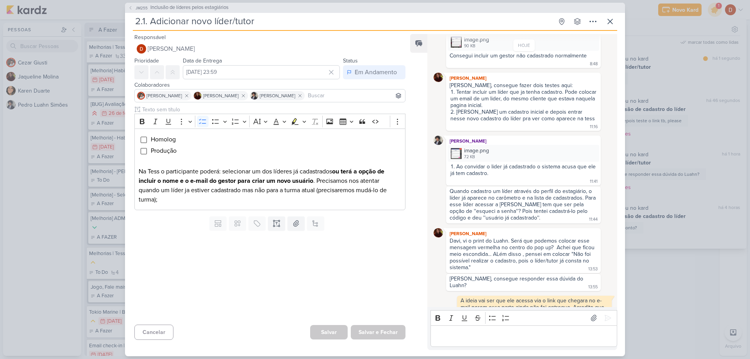
scroll to position [49, 0]
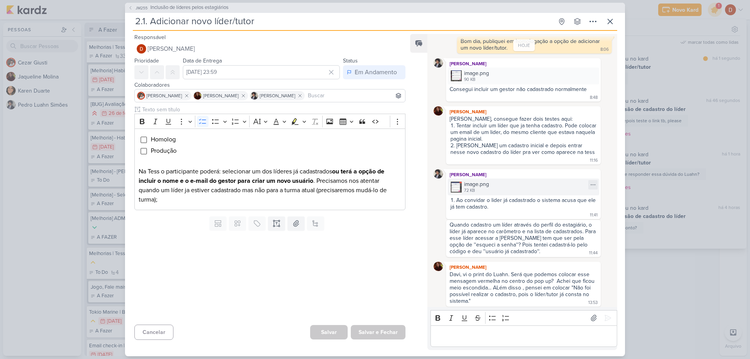
click at [477, 187] on div "image.png" at bounding box center [476, 184] width 25 height 8
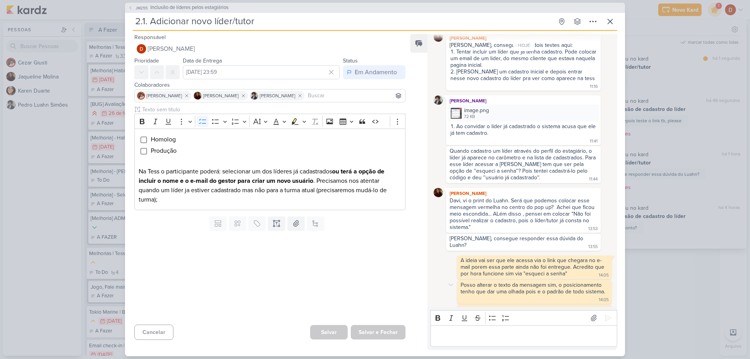
scroll to position [205, 0]
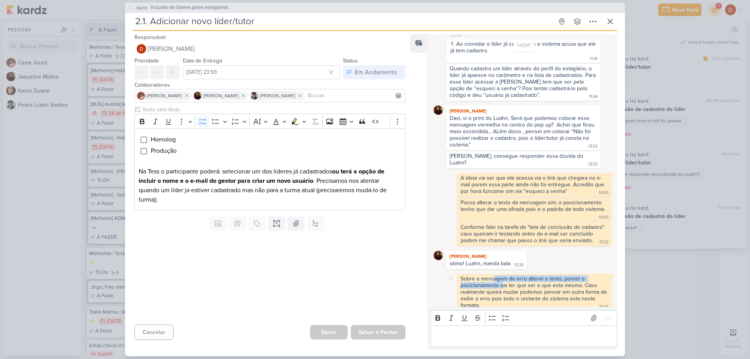
drag, startPoint x: 493, startPoint y: 275, endPoint x: 503, endPoint y: 282, distance: 12.0
click at [503, 282] on div "Sobre a mensagem de erro alterei o texto, porem o posicionamento vai ter que se…" at bounding box center [535, 292] width 148 height 33
drag, startPoint x: 501, startPoint y: 297, endPoint x: 499, endPoint y: 285, distance: 12.7
click at [499, 285] on div "Sobre a mensagem de erro alterei o texto, porem o posicionamento vai ter que se…" at bounding box center [535, 293] width 152 height 34
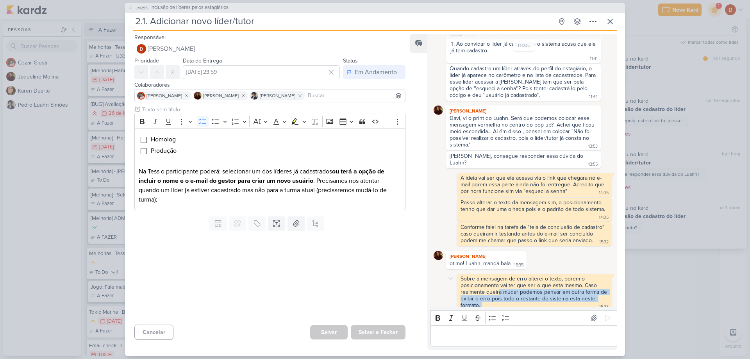
click at [499, 284] on div "Sobre a mensagem de erro alterei o texto, porem o posicionamento vai ter que se…" at bounding box center [535, 292] width 148 height 33
click at [612, 19] on icon at bounding box center [610, 21] width 9 height 9
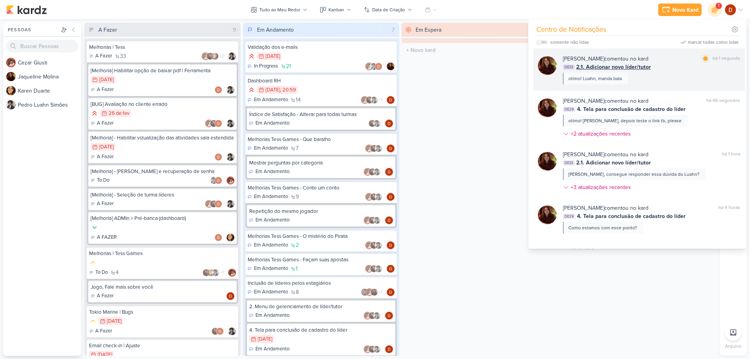
click at [663, 80] on div "[PERSON_NAME] comentou no kard marcar como lida há 1 segundo DE33 2.1. Adiciona…" at bounding box center [651, 70] width 177 height 30
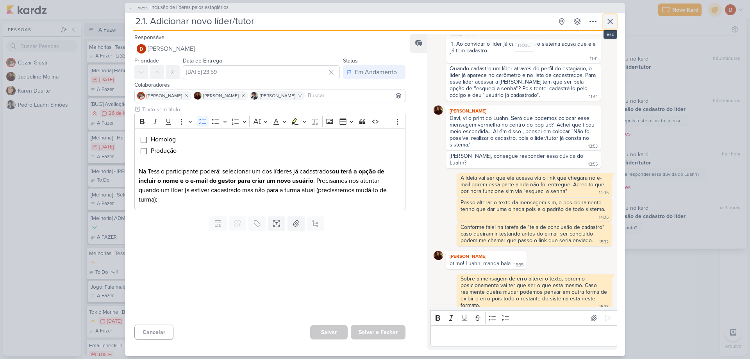
click at [611, 22] on icon at bounding box center [610, 21] width 5 height 5
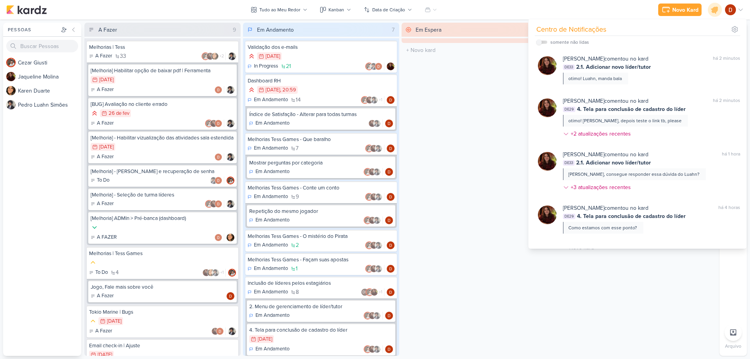
click at [447, 105] on div "Em Espera 0 O título do kard deve ter menos que 100 caracteres" at bounding box center [480, 189] width 156 height 333
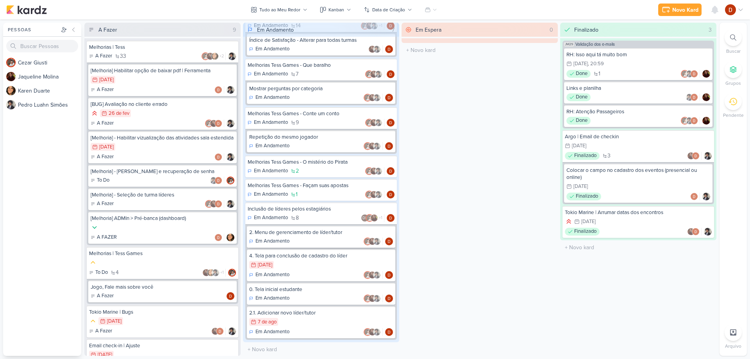
scroll to position [75, 0]
click at [715, 11] on icon at bounding box center [715, 9] width 6 height 7
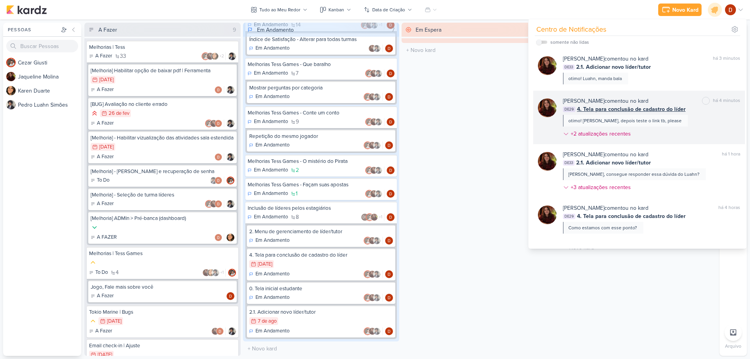
click at [628, 129] on div "Jaqueline Molina comentou no kard marcar como não lida há 4 minutos DE29 4. Tel…" at bounding box center [651, 119] width 177 height 44
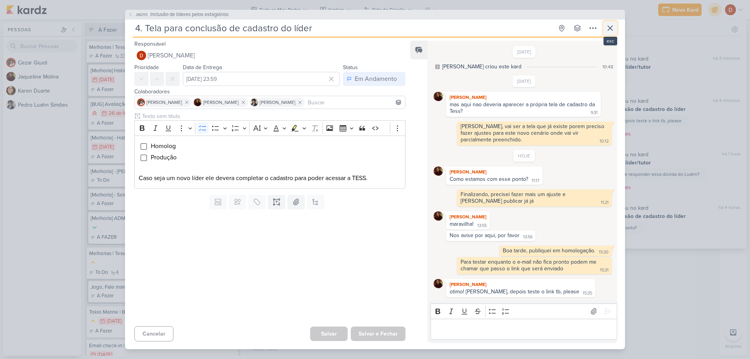
click at [613, 27] on icon at bounding box center [610, 27] width 9 height 9
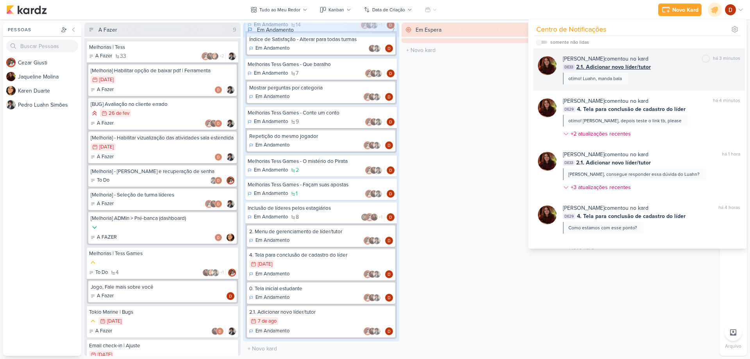
click at [648, 81] on div "Jaqueline Molina comentou no kard marcar como não lida há 3 minutos DE33 2.1. A…" at bounding box center [651, 70] width 177 height 30
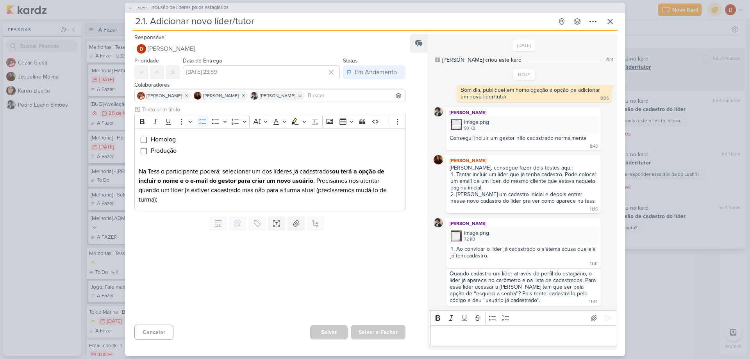
scroll to position [205, 0]
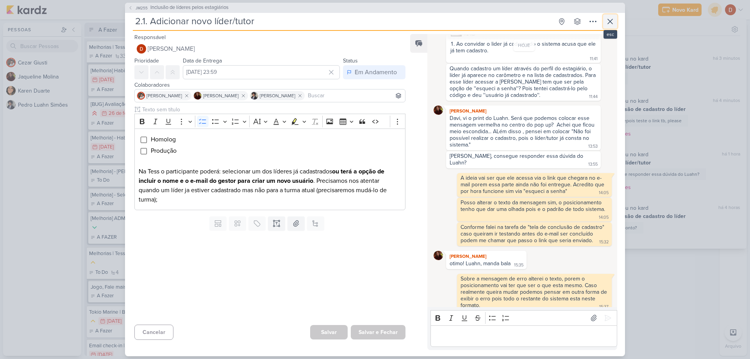
click at [614, 19] on icon at bounding box center [610, 21] width 9 height 9
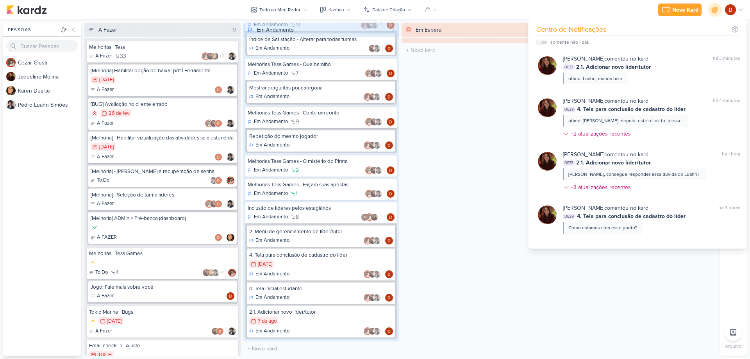
click at [562, 8] on div "Novo Kard Ctrl + k Centro de Notificações somente não lidas" at bounding box center [375, 10] width 738 height 20
